Goal: Transaction & Acquisition: Complete application form

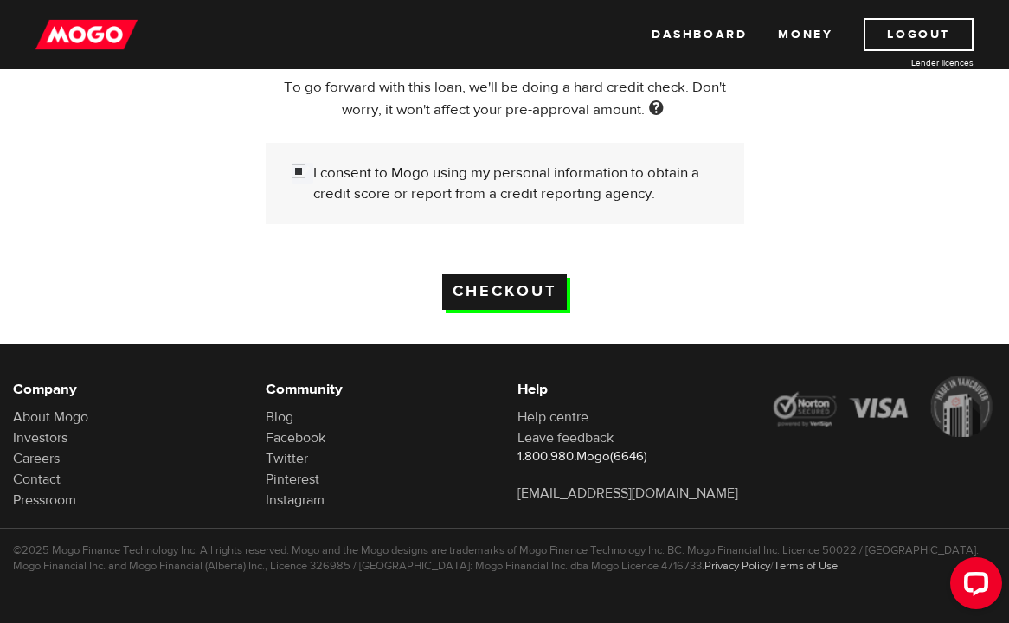
click at [501, 306] on input "Checkout" at bounding box center [504, 291] width 125 height 35
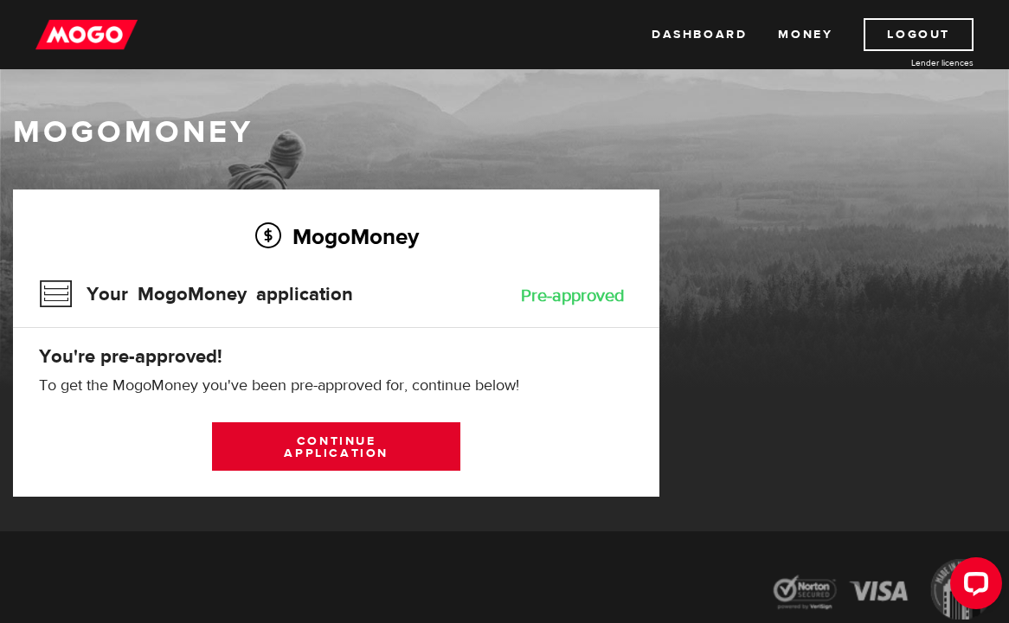
click at [330, 444] on link "Continue application" at bounding box center [336, 446] width 248 height 48
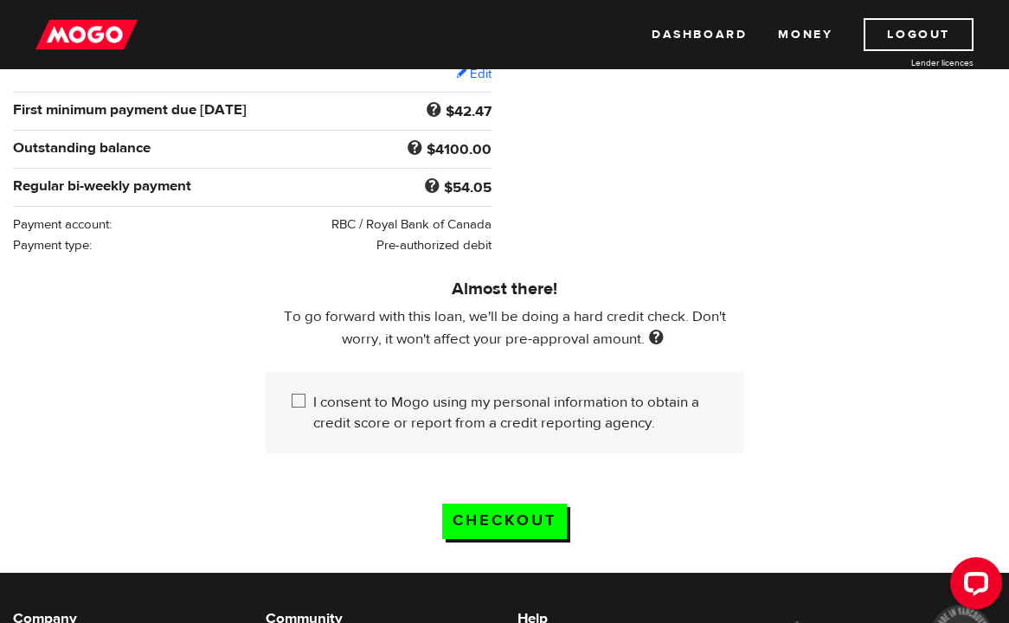
click at [445, 415] on label "I consent to Mogo using my personal information to obtain a credit score or rep…" at bounding box center [515, 413] width 405 height 42
click at [313, 414] on input "I consent to Mogo using my personal information to obtain a credit score or rep…" at bounding box center [303, 403] width 22 height 22
checkbox input "true"
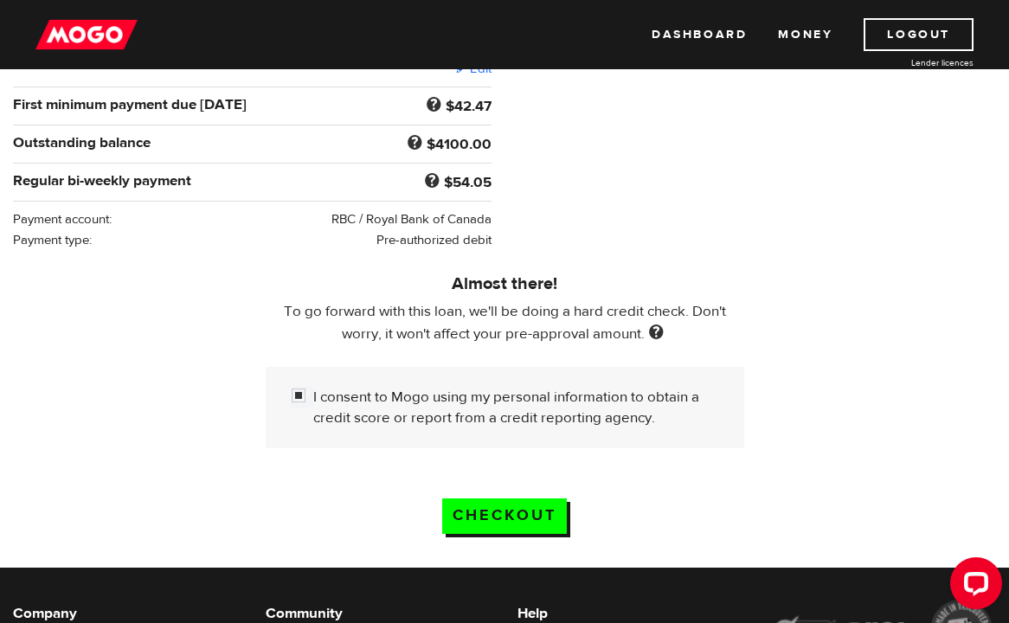
scroll to position [353, 0]
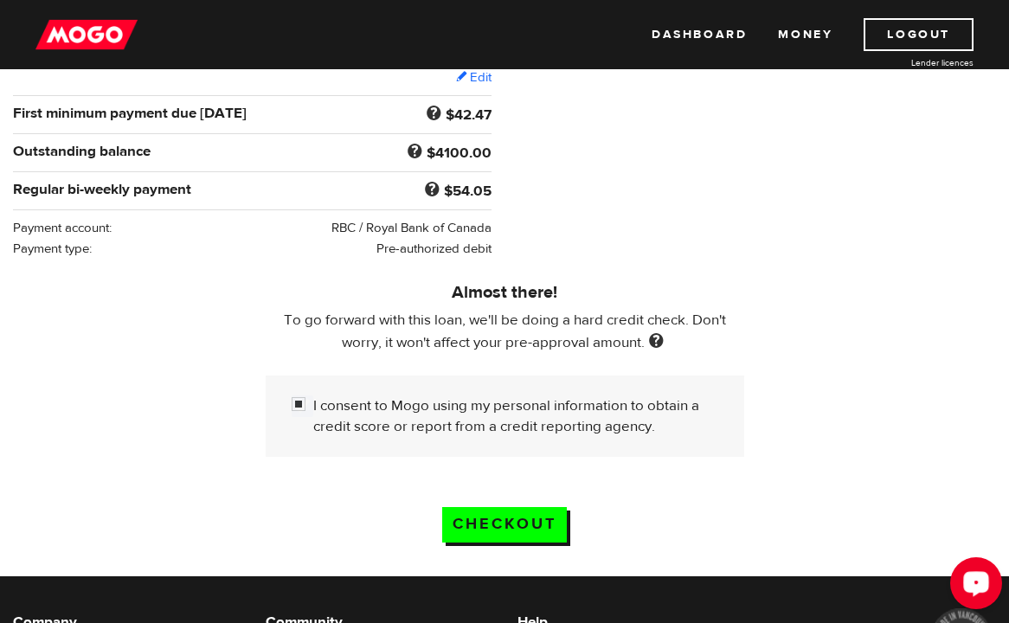
click at [979, 591] on div "Open LiveChat chat widget" at bounding box center [976, 582] width 29 height 29
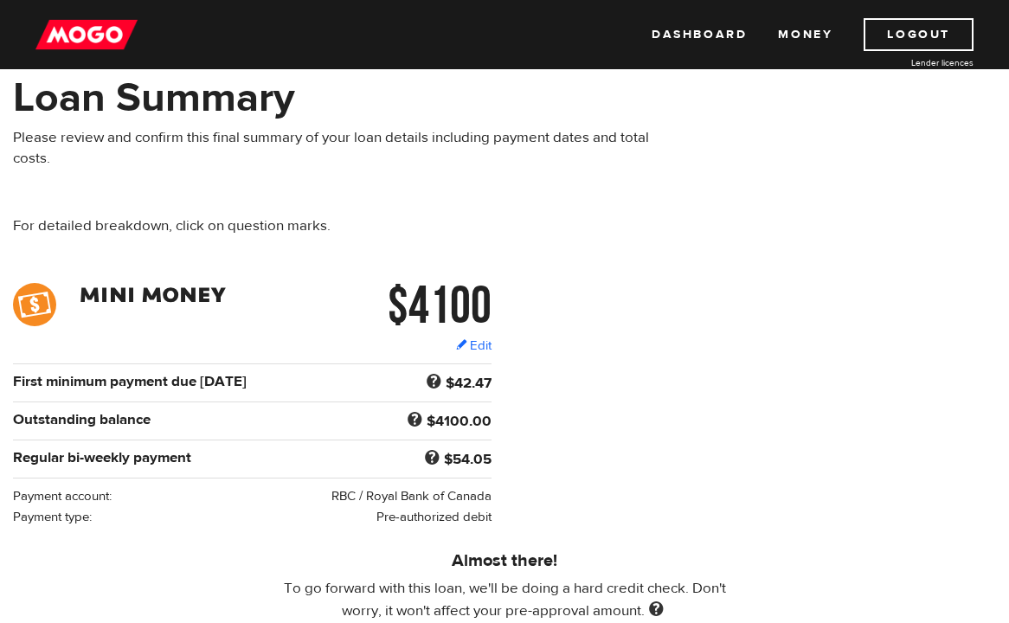
scroll to position [87, 0]
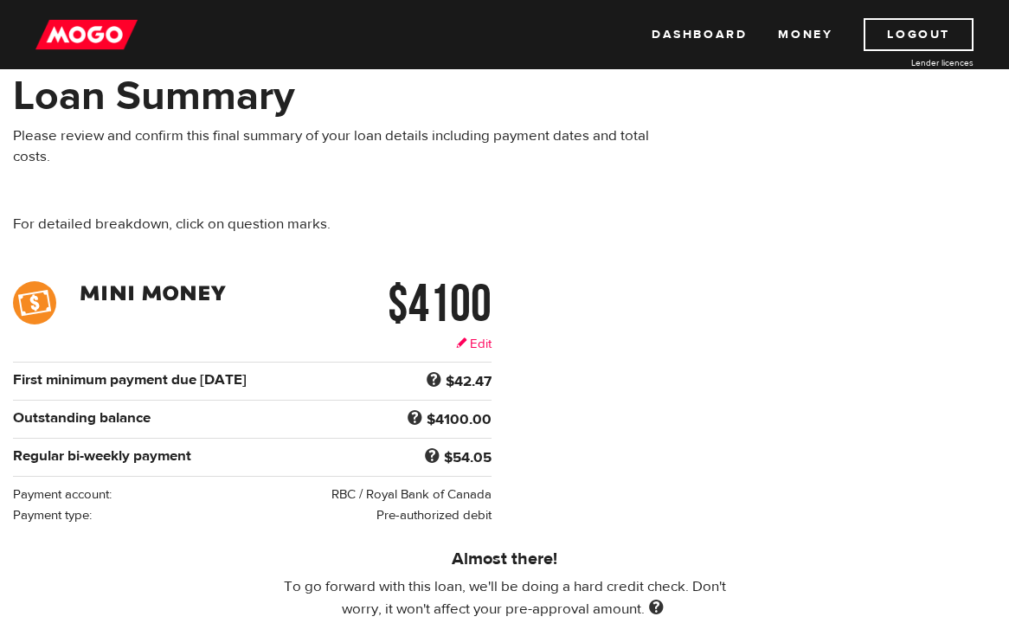
click at [473, 343] on link "Edit" at bounding box center [473, 344] width 35 height 18
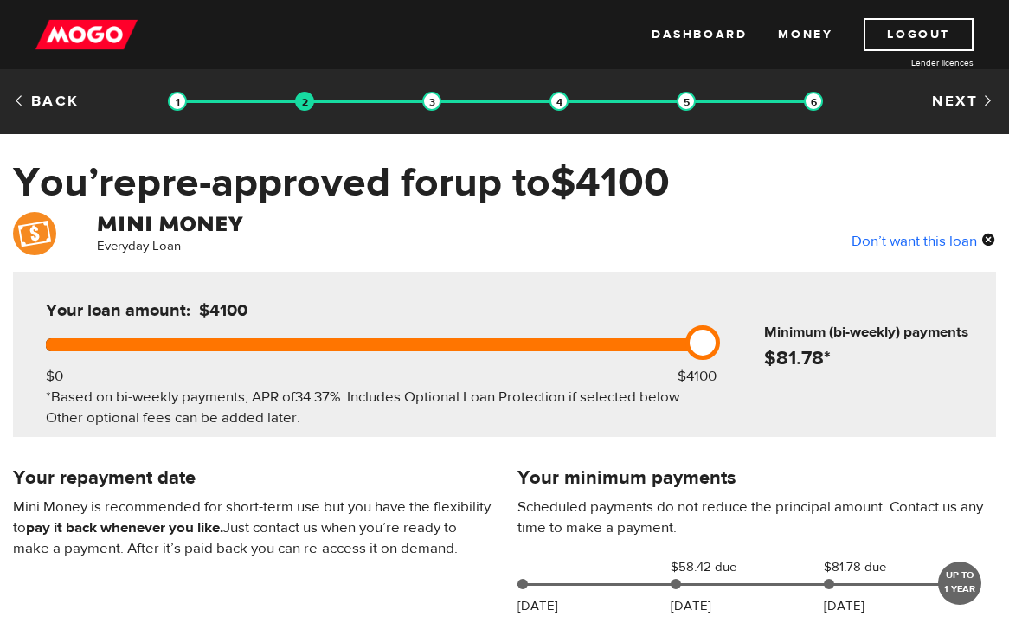
click at [526, 429] on div "*Based on bi-weekly payments, APR of 34.37% . Includes Optional Loan Protection…" at bounding box center [370, 408] width 649 height 42
click at [959, 62] on link "Lender licences" at bounding box center [909, 62] width 130 height 13
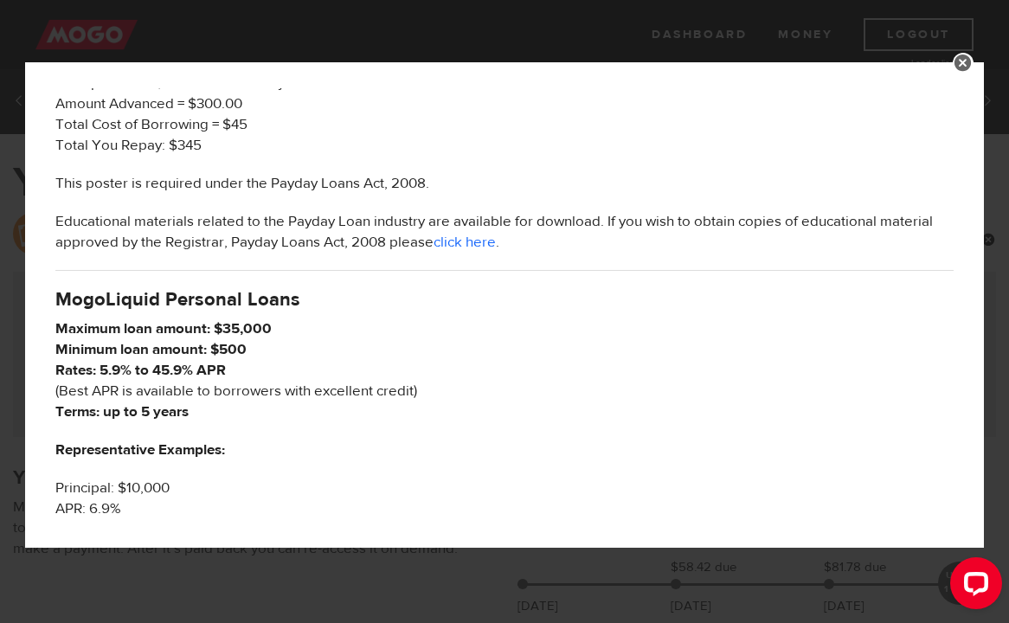
scroll to position [827, 0]
click at [964, 60] on link at bounding box center [963, 63] width 21 height 21
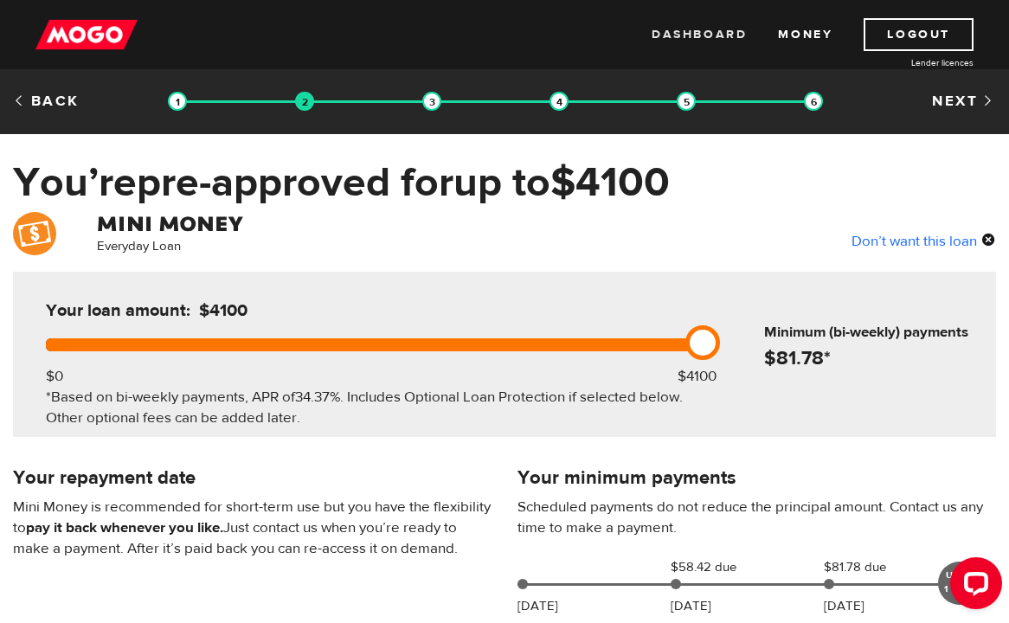
click at [698, 33] on link "Dashboard" at bounding box center [699, 34] width 95 height 33
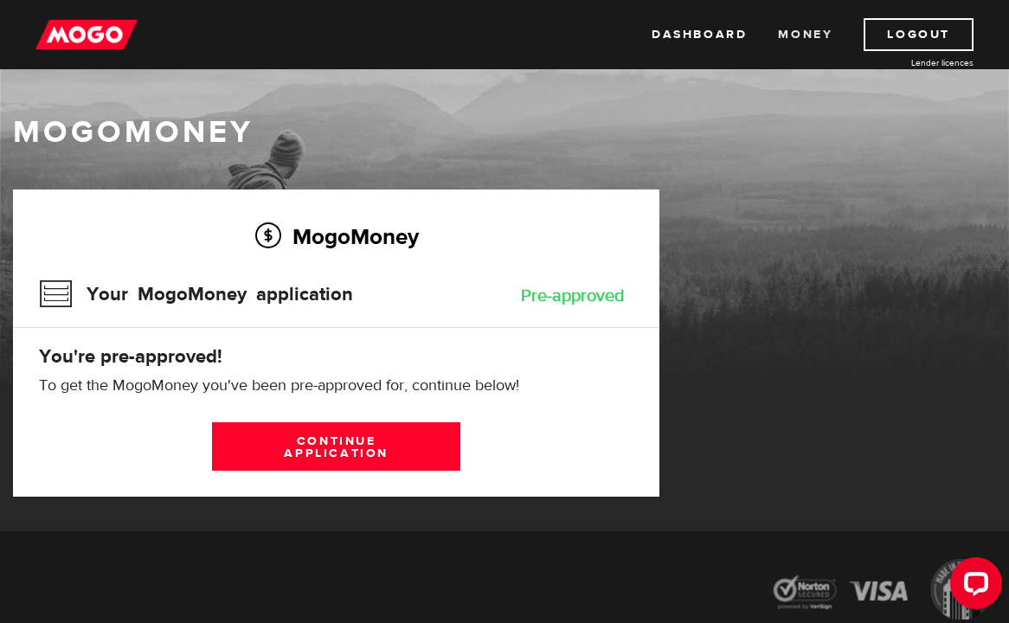
click at [808, 31] on link "Money" at bounding box center [805, 34] width 55 height 33
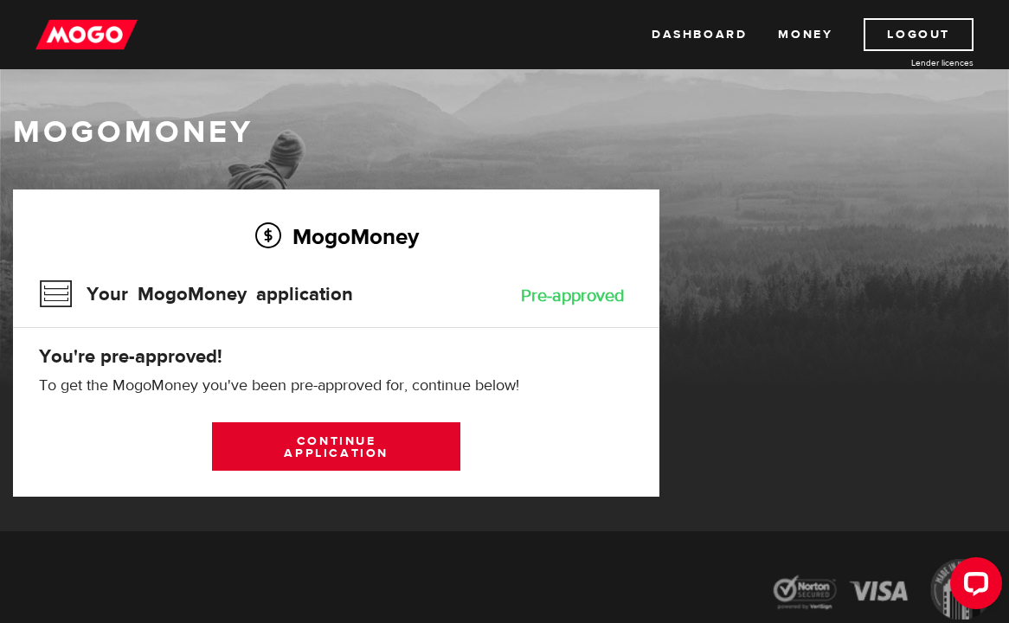
click at [400, 437] on link "Continue application" at bounding box center [336, 446] width 248 height 48
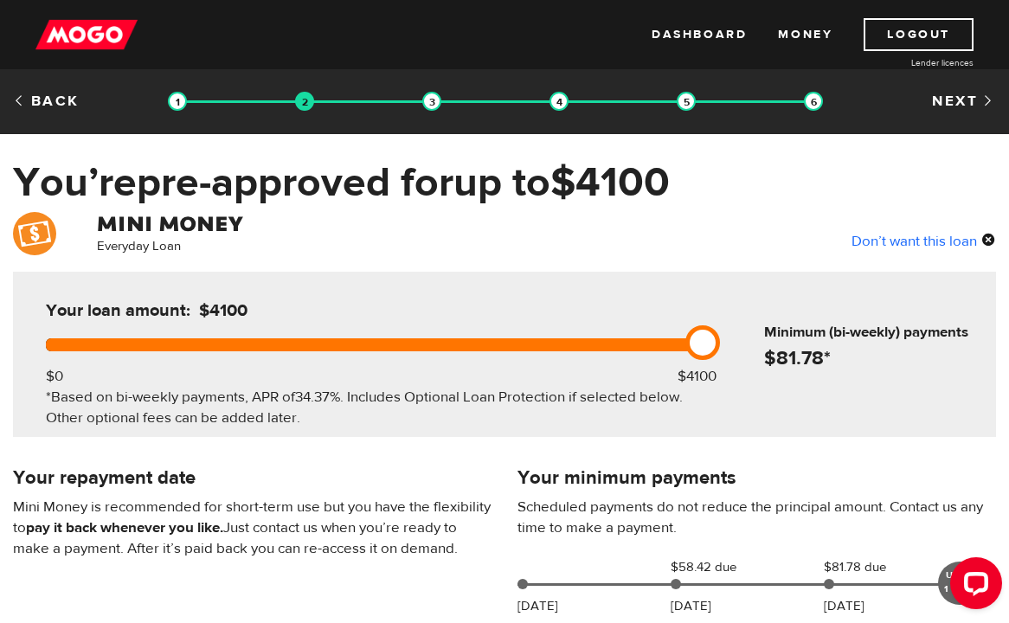
click at [951, 61] on link "Lender licences" at bounding box center [909, 62] width 130 height 13
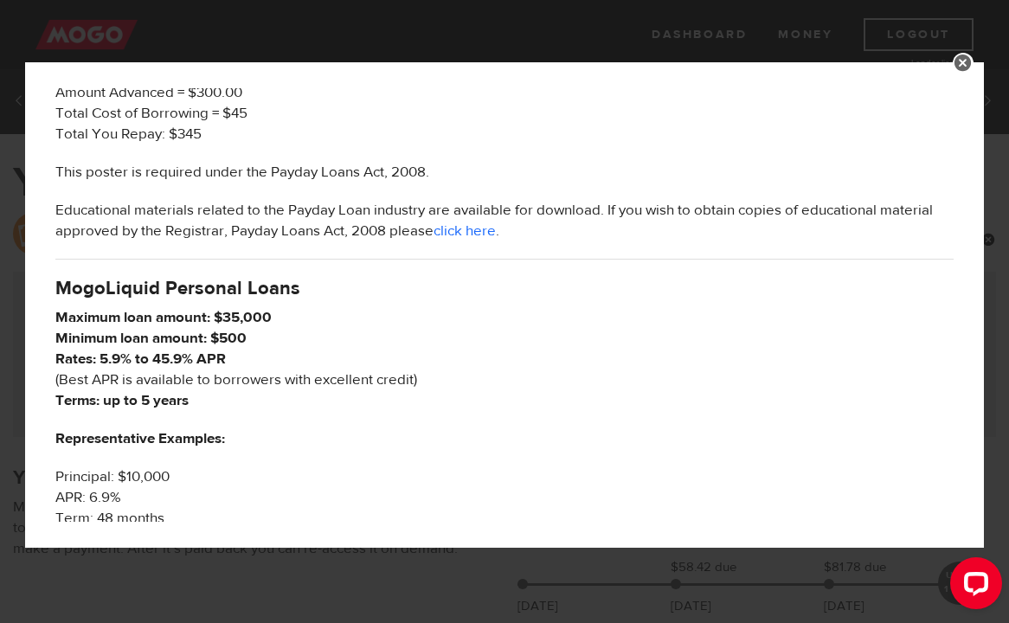
scroll to position [856, 0]
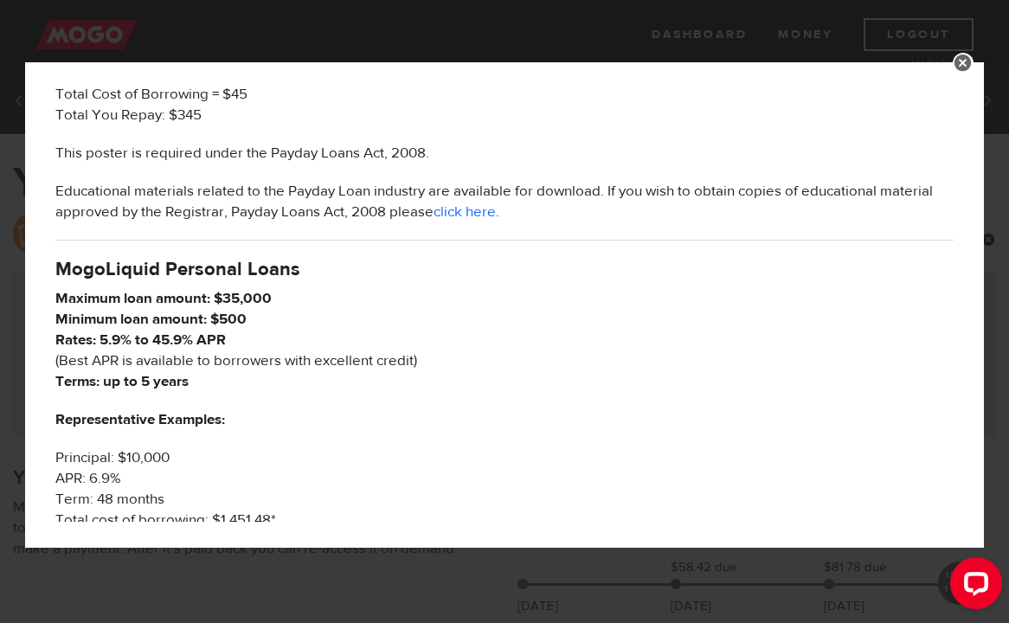
drag, startPoint x: 61, startPoint y: 265, endPoint x: 306, endPoint y: 255, distance: 245.2
click at [307, 255] on div "Mogo is a licensed lender in Ontario As a lender Mogo is committed to transpare…" at bounding box center [504, 203] width 925 height 1943
click at [966, 62] on link at bounding box center [963, 63] width 21 height 21
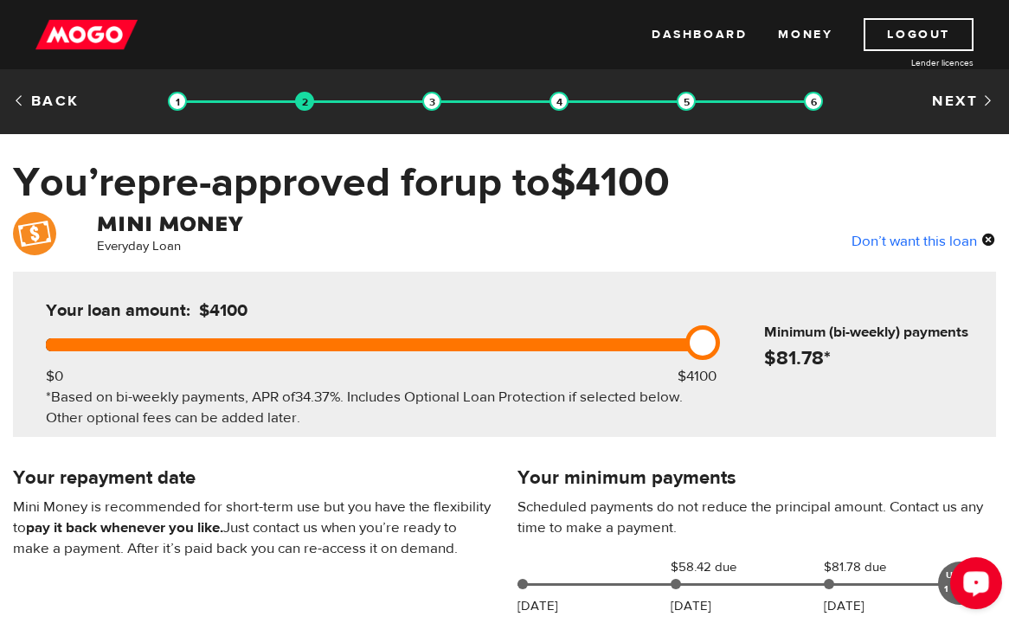
click at [977, 579] on icon "Open LiveChat chat widget" at bounding box center [977, 582] width 16 height 11
